Goal: Navigation & Orientation: Find specific page/section

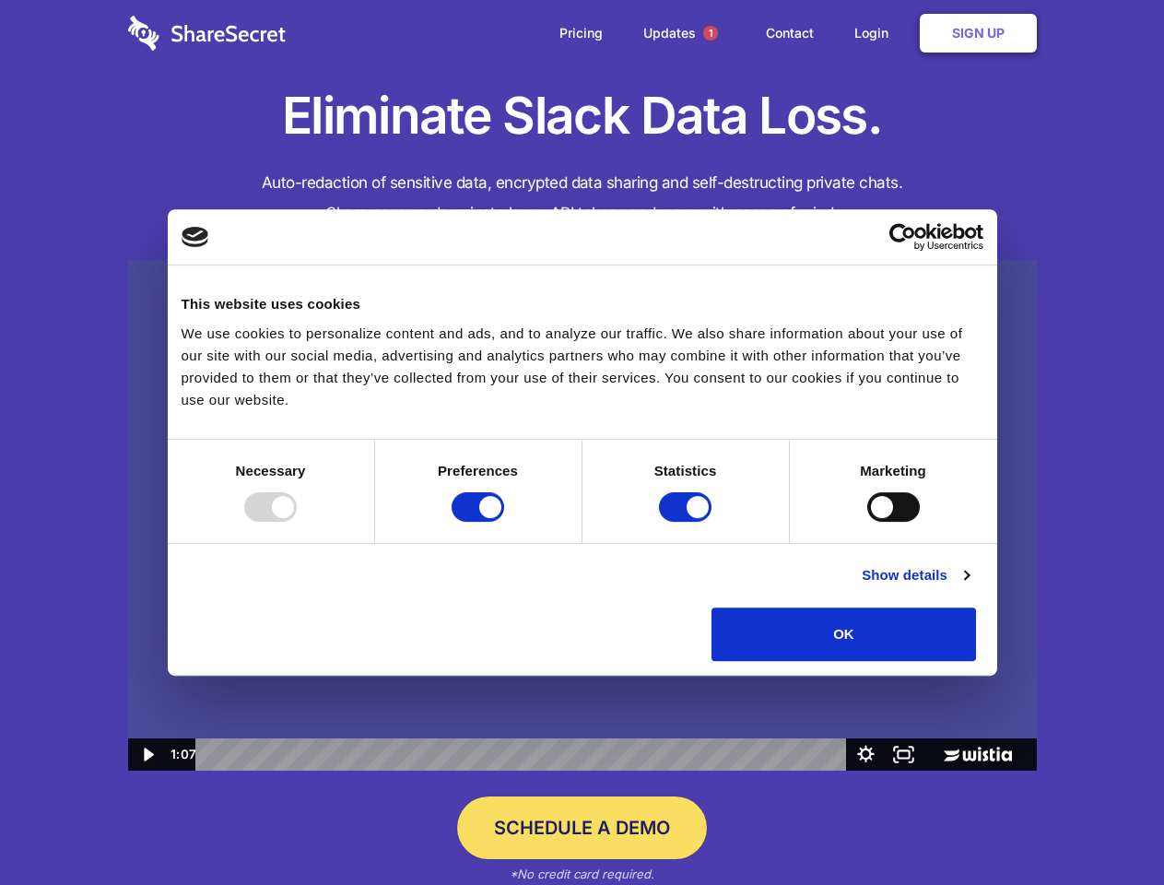
click at [581, 442] on img at bounding box center [582, 515] width 908 height 511
click at [297, 521] on div at bounding box center [270, 506] width 53 height 29
click at [504, 521] on input "Preferences" at bounding box center [477, 506] width 53 height 29
checkbox input "false"
click at [687, 521] on input "Statistics" at bounding box center [685, 506] width 53 height 29
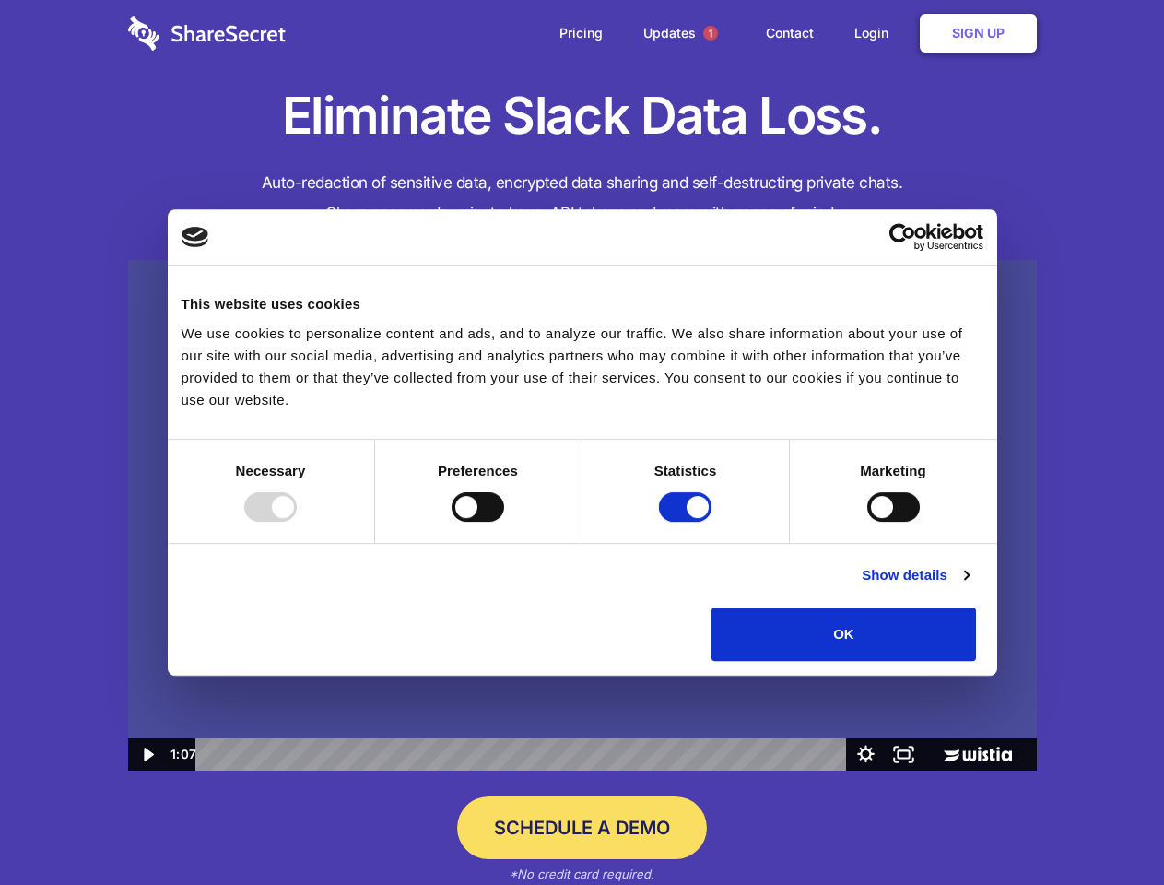
checkbox input "false"
click at [867, 521] on input "Marketing" at bounding box center [893, 506] width 53 height 29
checkbox input "true"
click at [968, 586] on link "Show details" at bounding box center [914, 575] width 107 height 22
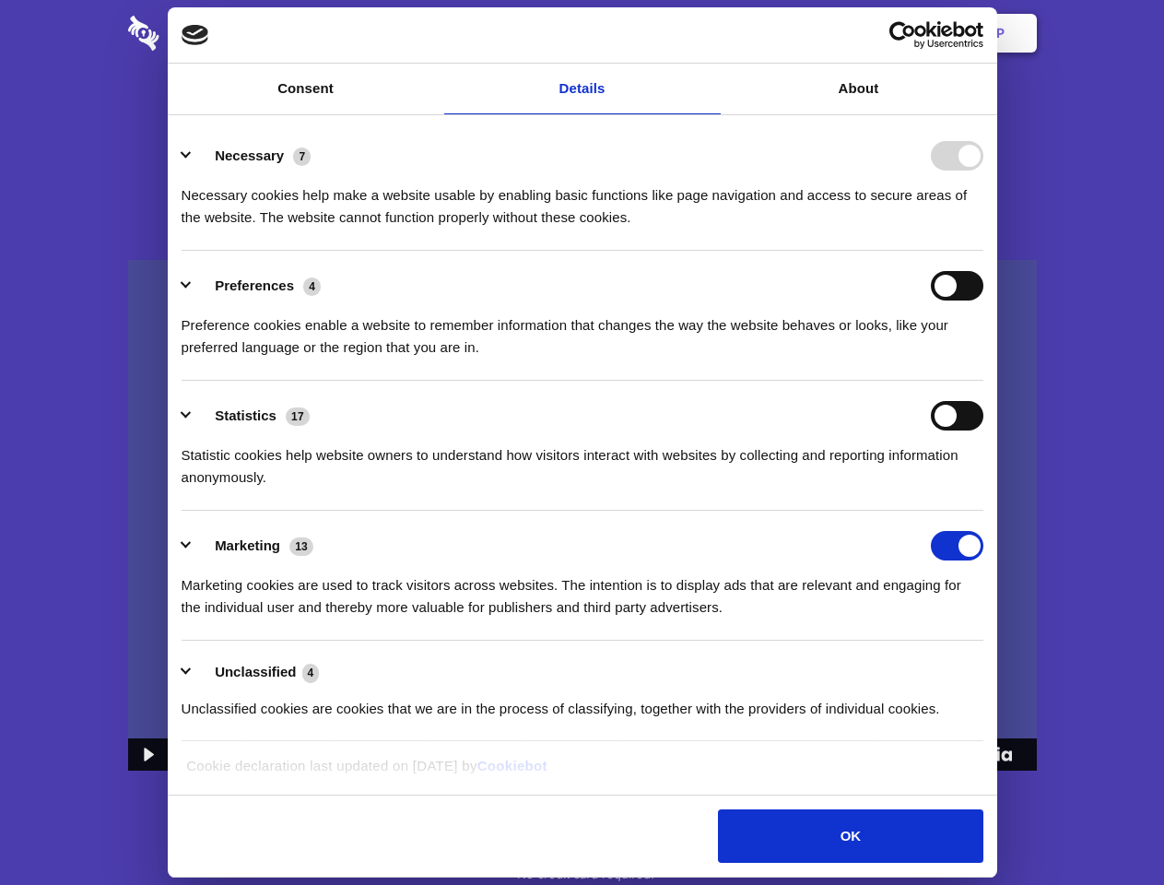
click at [991, 667] on ul "Necessary 7 Necessary cookies help make a website usable by enabling basic func…" at bounding box center [581, 431] width 819 height 621
click at [709, 33] on span "1" at bounding box center [710, 33] width 15 height 15
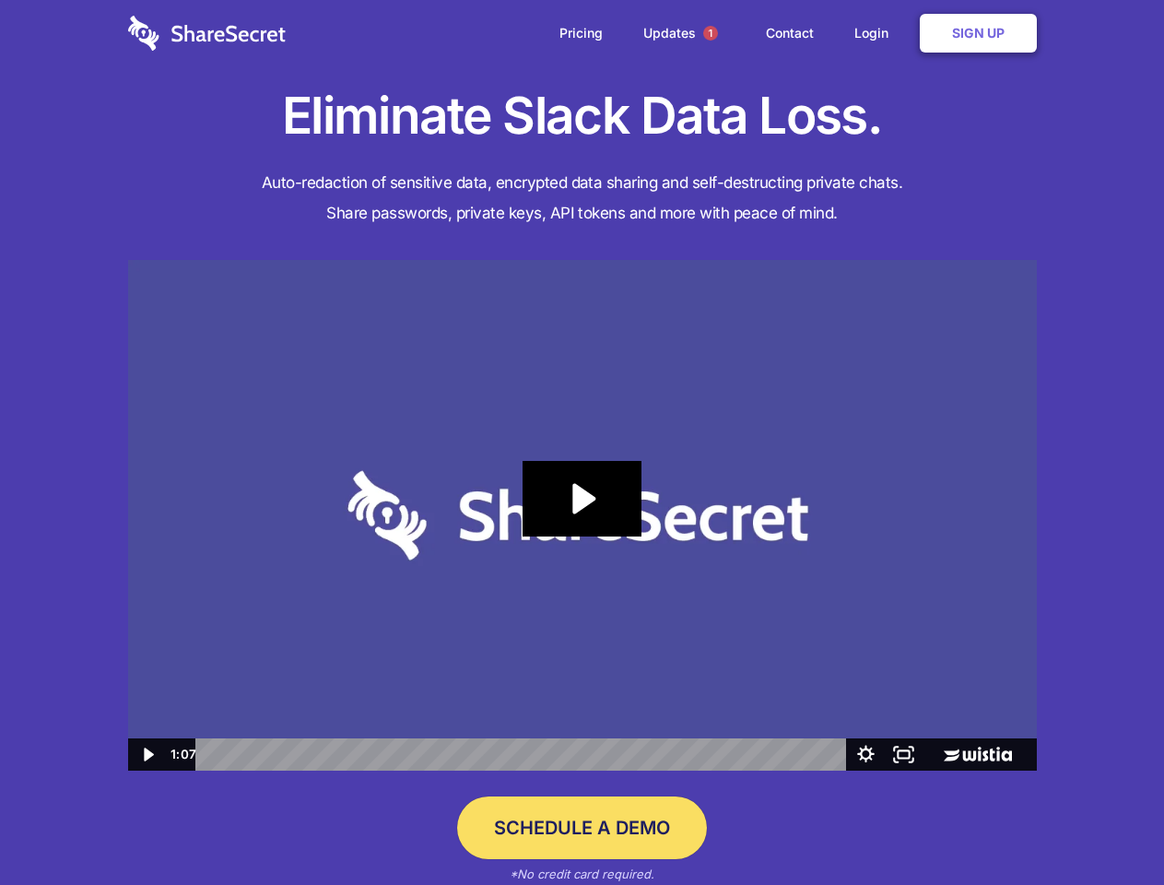
click at [582, 515] on icon "Play Video: Sharesecret Slack Extension" at bounding box center [581, 499] width 118 height 76
